Goal: Check status: Check status

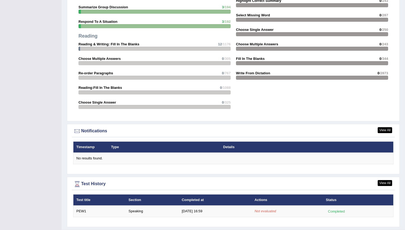
scroll to position [533, 0]
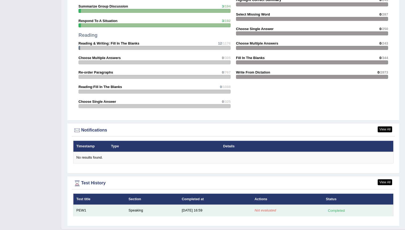
click at [261, 210] on em "Not evaluated" at bounding box center [264, 210] width 21 height 4
click at [331, 211] on div "Completed" at bounding box center [336, 210] width 21 height 6
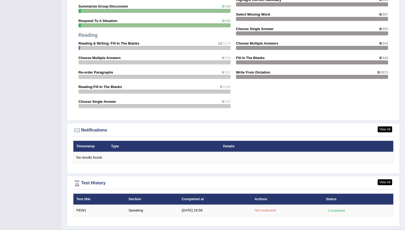
click at [89, 183] on div "Test History" at bounding box center [233, 183] width 320 height 8
click at [387, 181] on link "View All" at bounding box center [385, 182] width 14 height 6
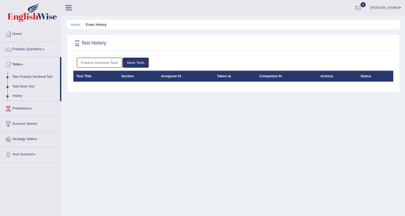
click at [21, 48] on link "Practice Questions" at bounding box center [30, 48] width 61 height 13
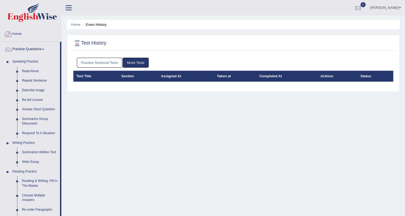
click at [18, 32] on link "Home" at bounding box center [30, 33] width 61 height 13
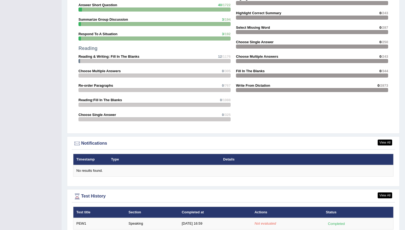
scroll to position [546, 0]
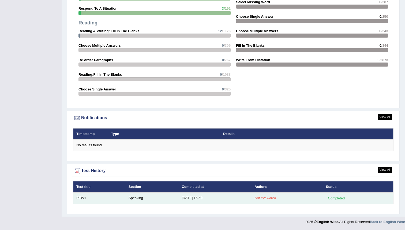
click at [334, 199] on div "Completed" at bounding box center [336, 198] width 21 height 6
